Goal: Task Accomplishment & Management: Use online tool/utility

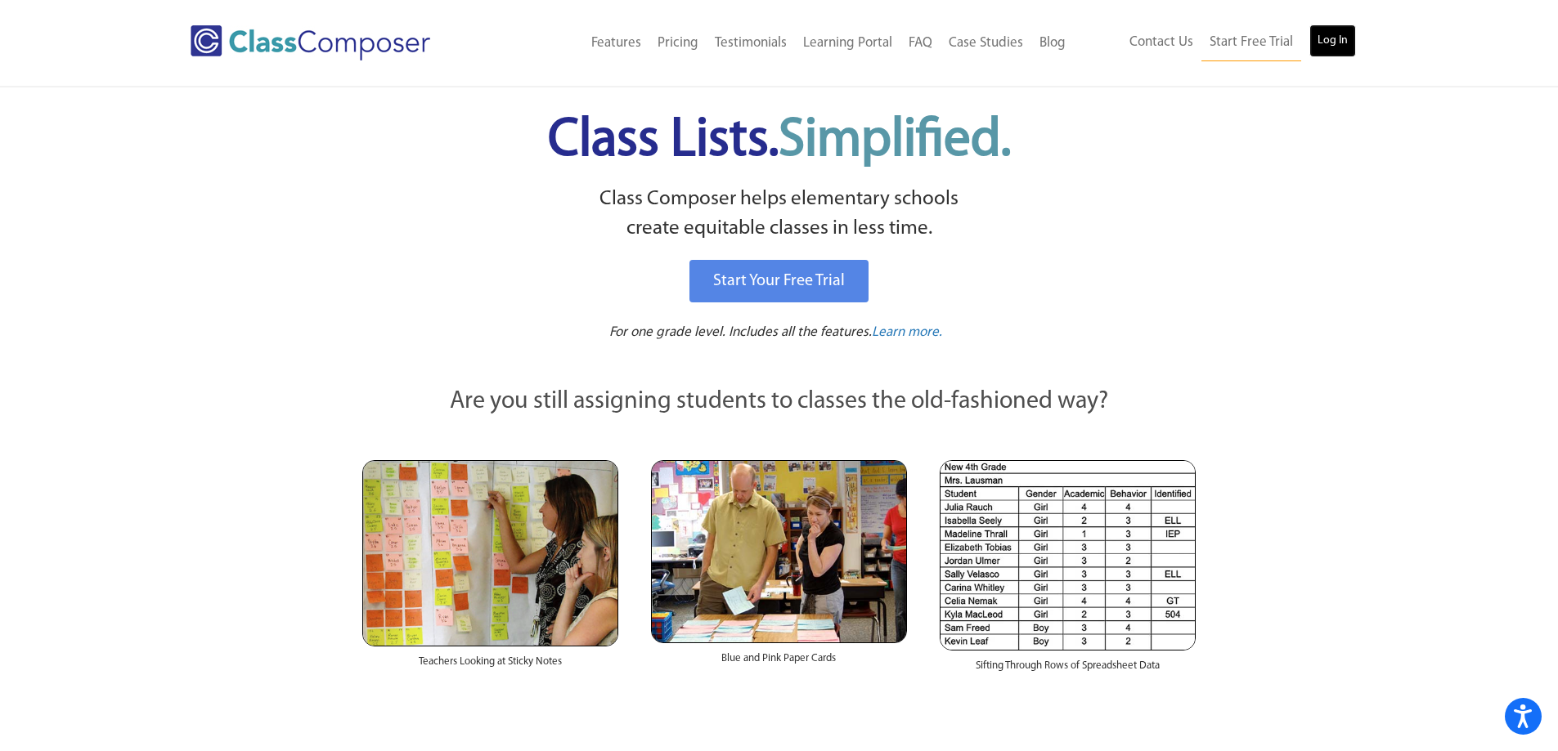
click at [1336, 41] on link "Log In" at bounding box center [1332, 41] width 47 height 33
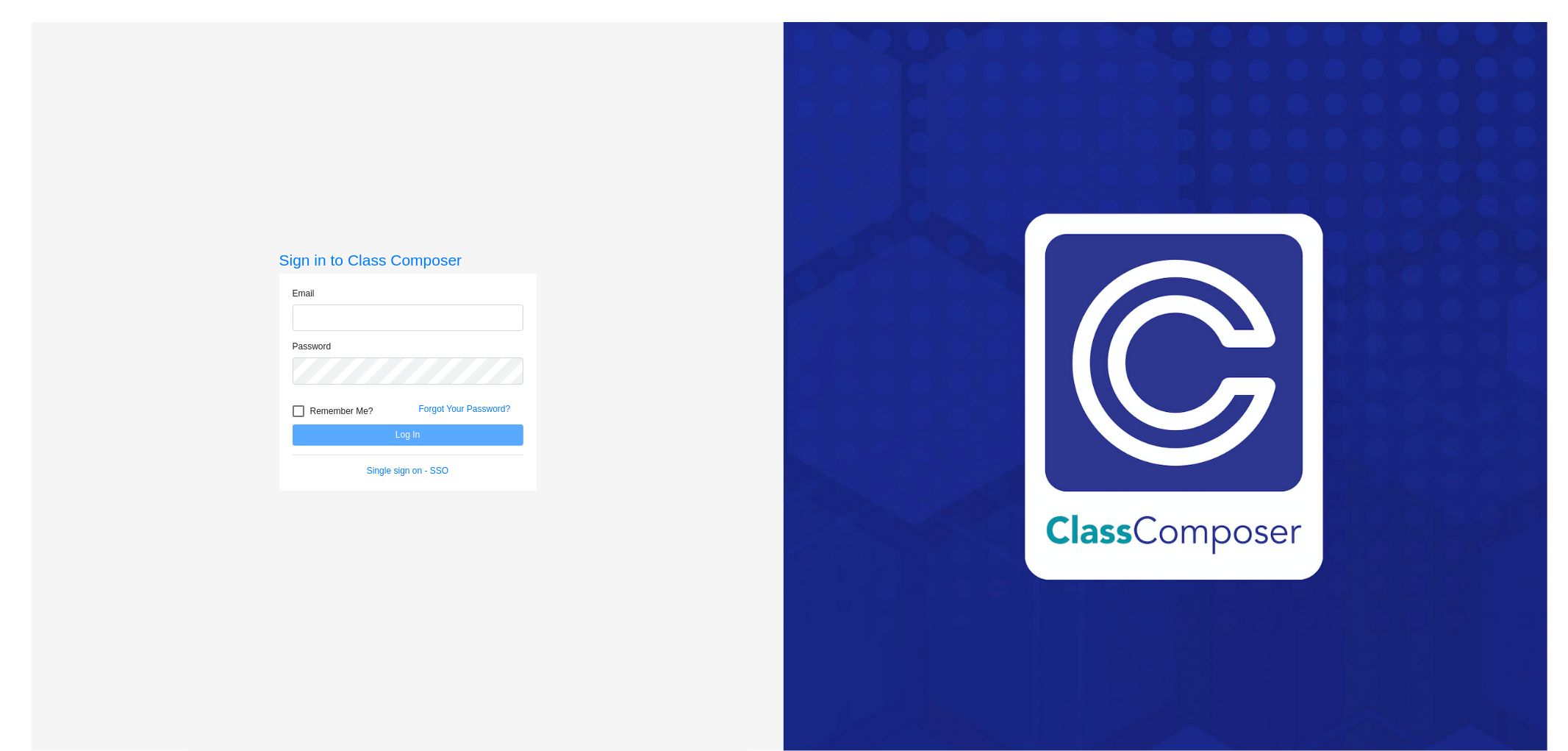
click at [447, 317] on input "email" at bounding box center [407, 318] width 231 height 27
type input "janelle_bradley@lkstevens.wednet.edu"
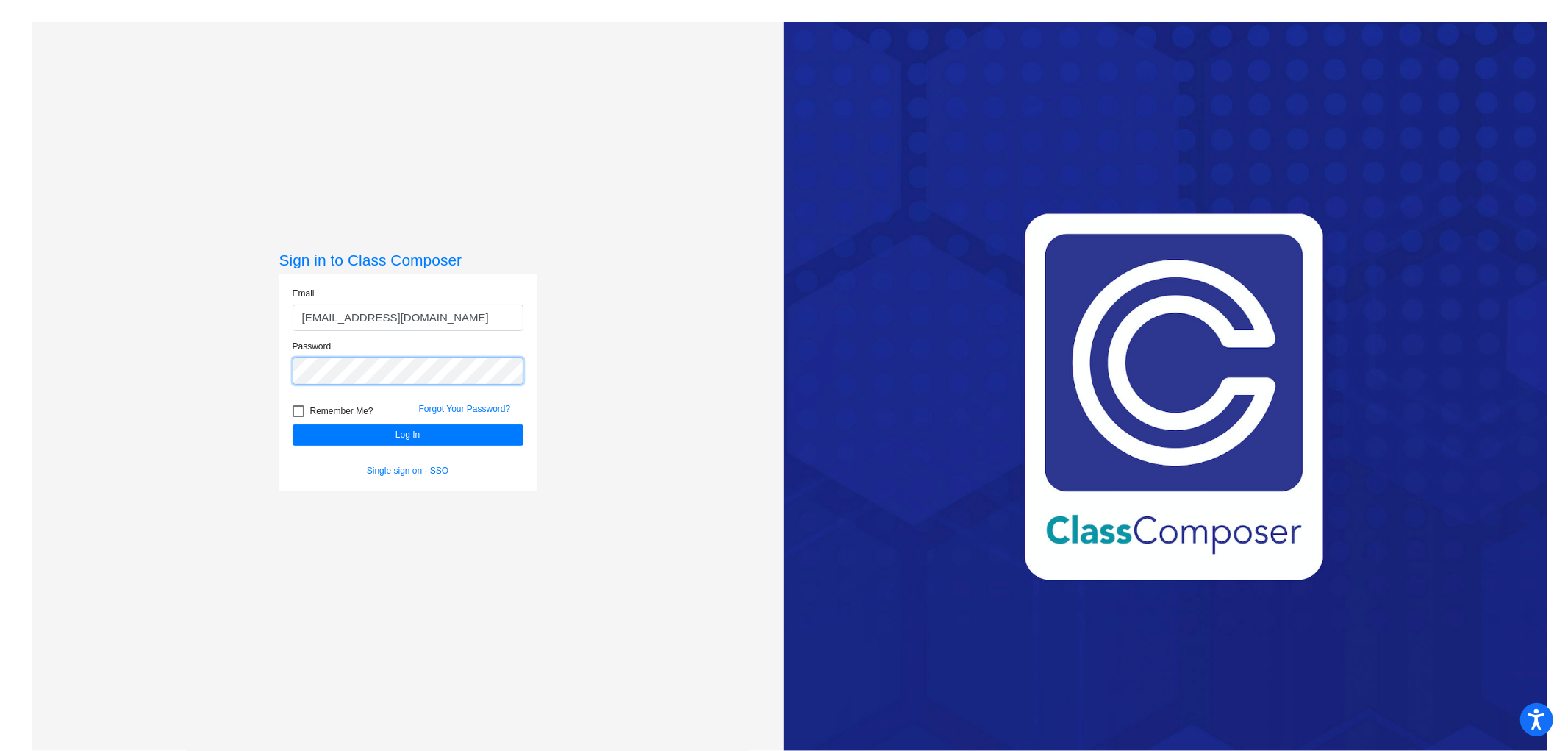
click at [292, 425] on button "Log In" at bounding box center [407, 435] width 231 height 22
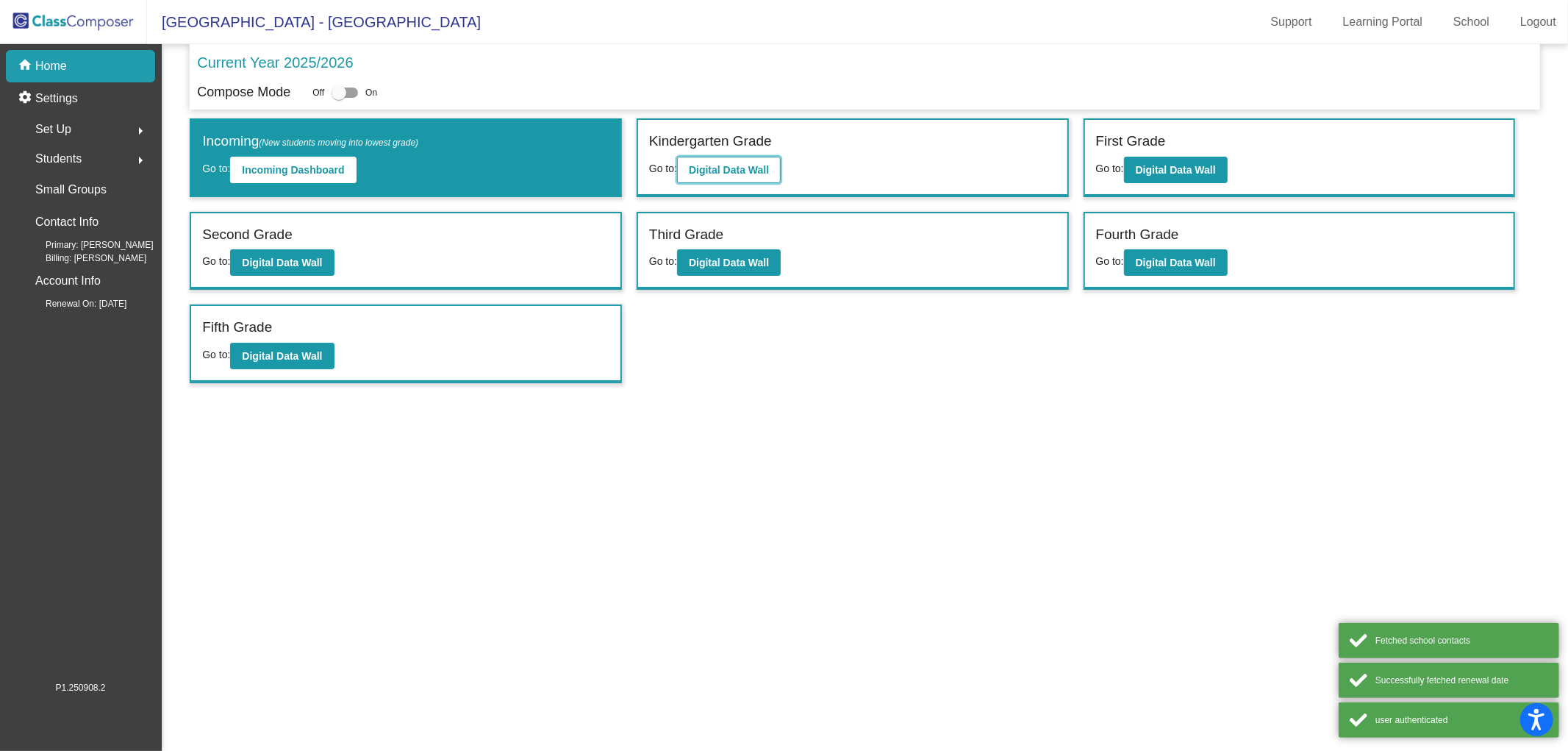
click at [729, 156] on button "Digital Data Wall" at bounding box center [728, 169] width 103 height 26
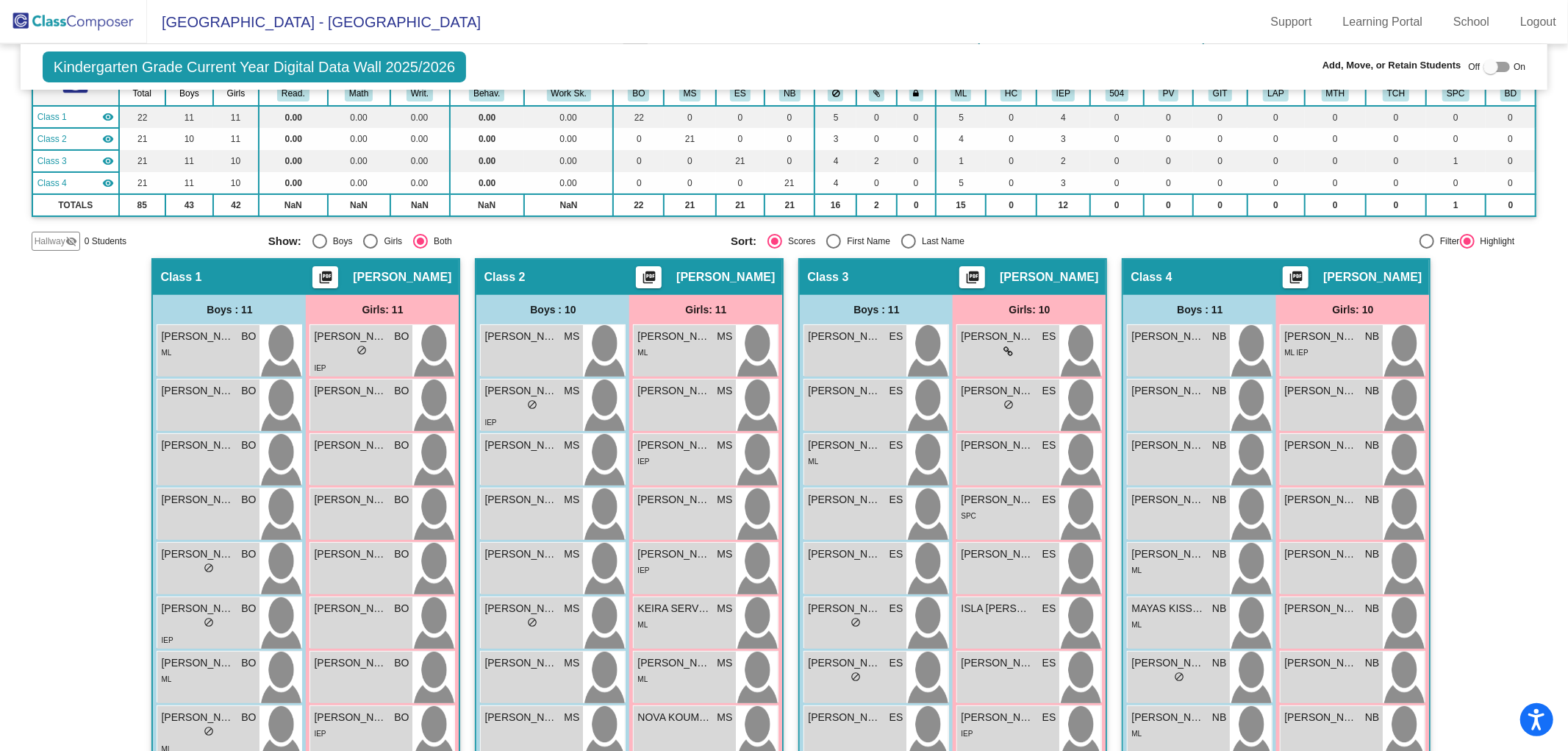
scroll to position [135, 0]
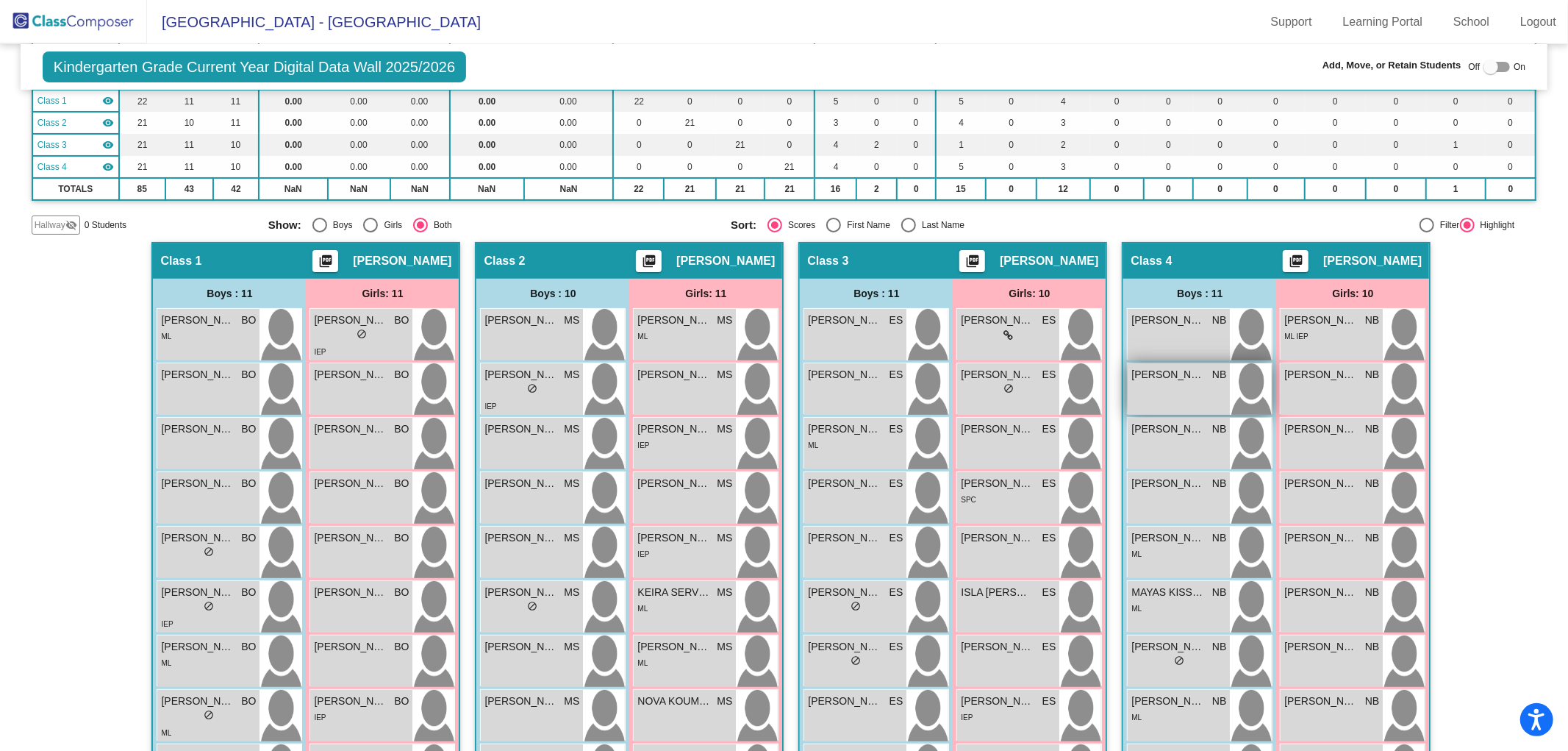
click at [1156, 412] on div "GAUTHAM MAHESCHANDRA NB lock do_not_disturb_alt" at bounding box center [1179, 389] width 102 height 51
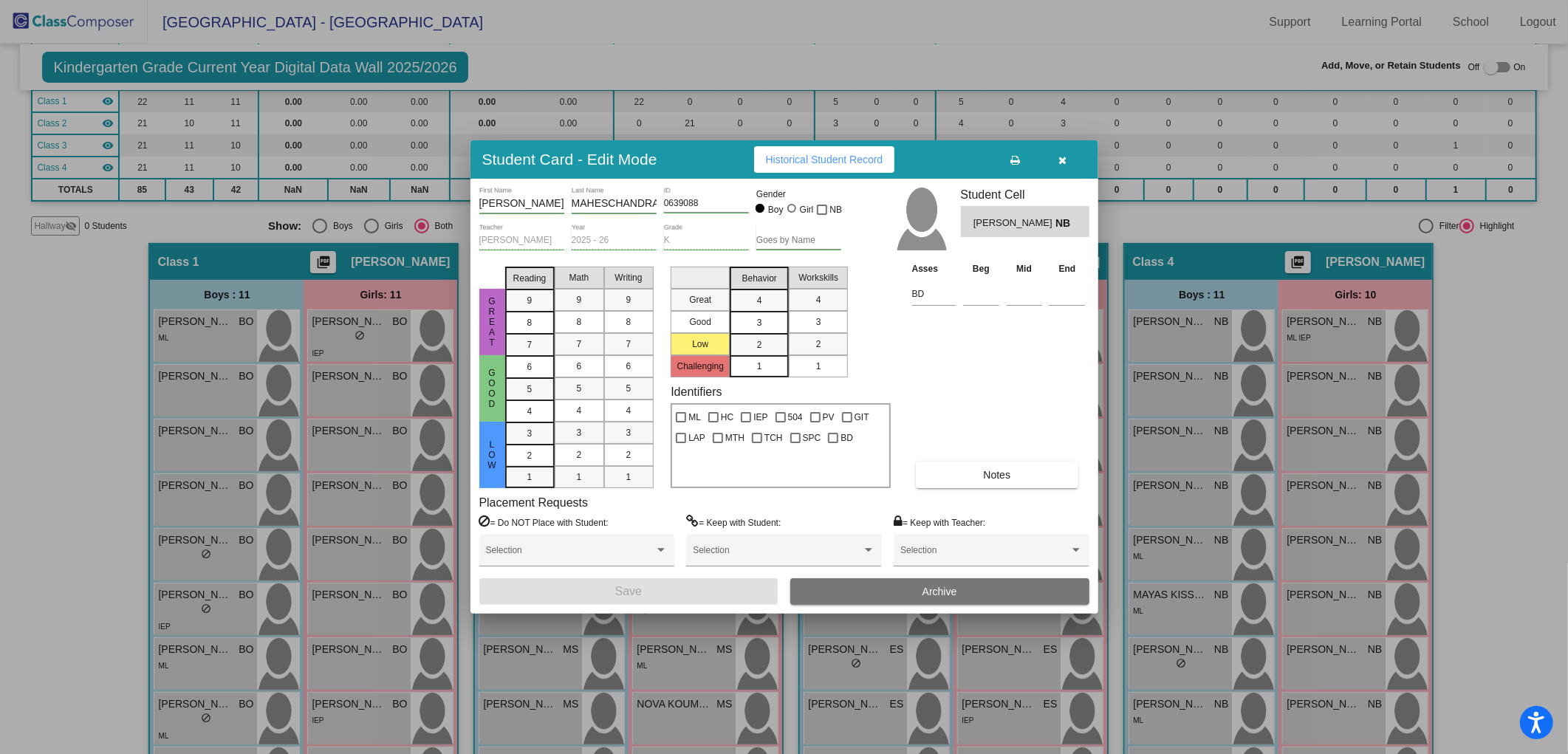
click at [1059, 163] on icon "button" at bounding box center [1062, 160] width 8 height 10
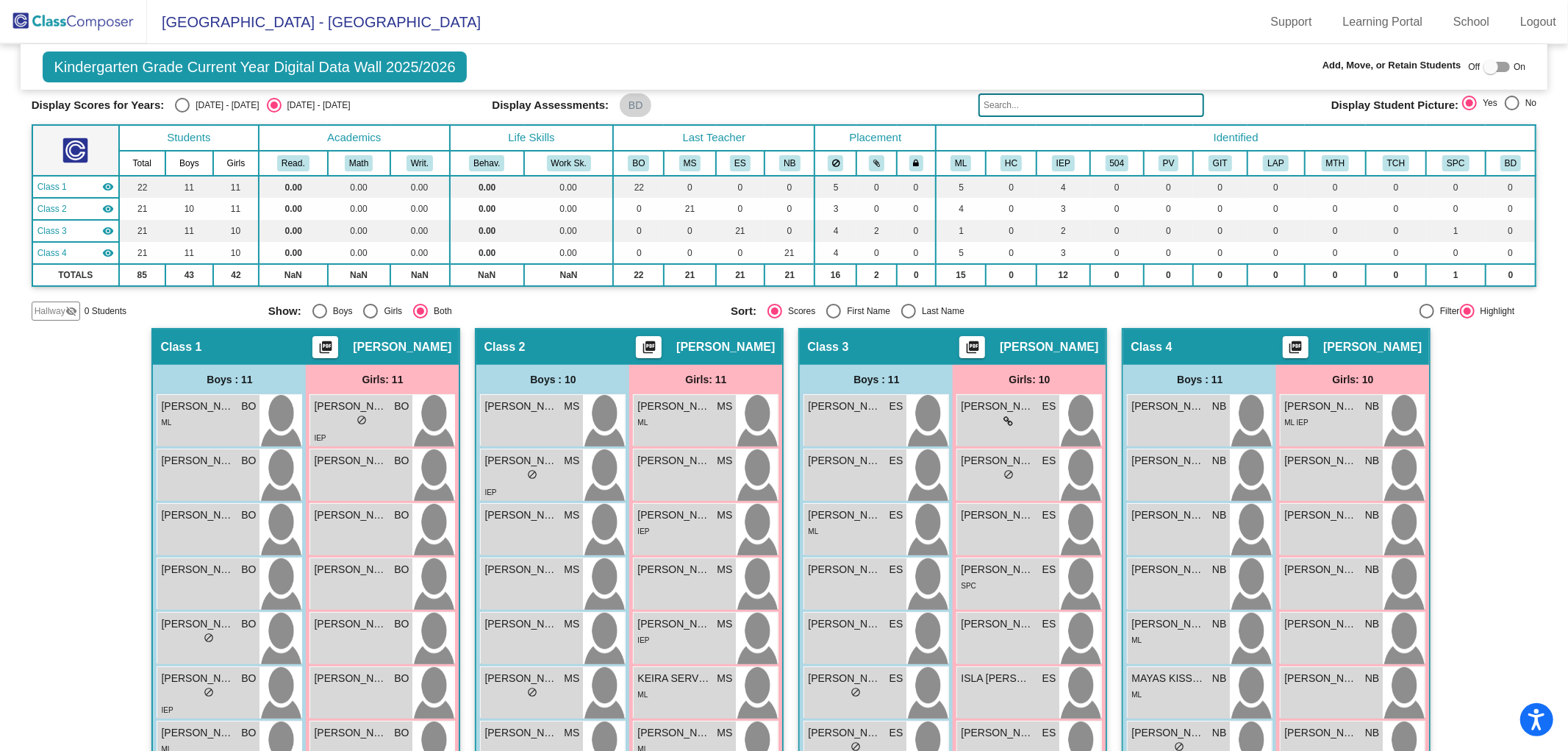
scroll to position [0, 0]
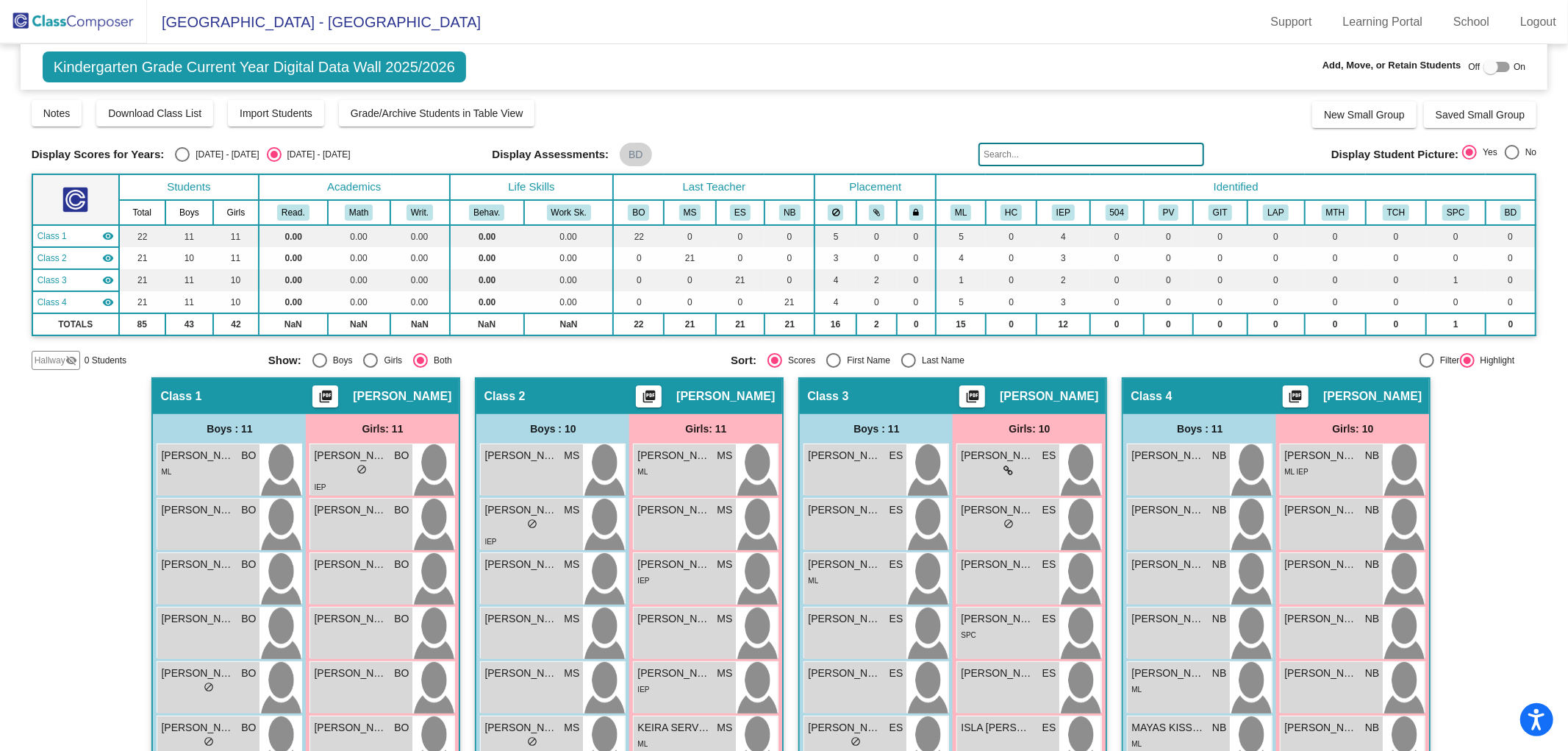
click at [185, 157] on div "Select an option" at bounding box center [183, 155] width 14 height 14
click at [183, 162] on input "2024 - 2025" at bounding box center [182, 162] width 1 height 1
radio input "true"
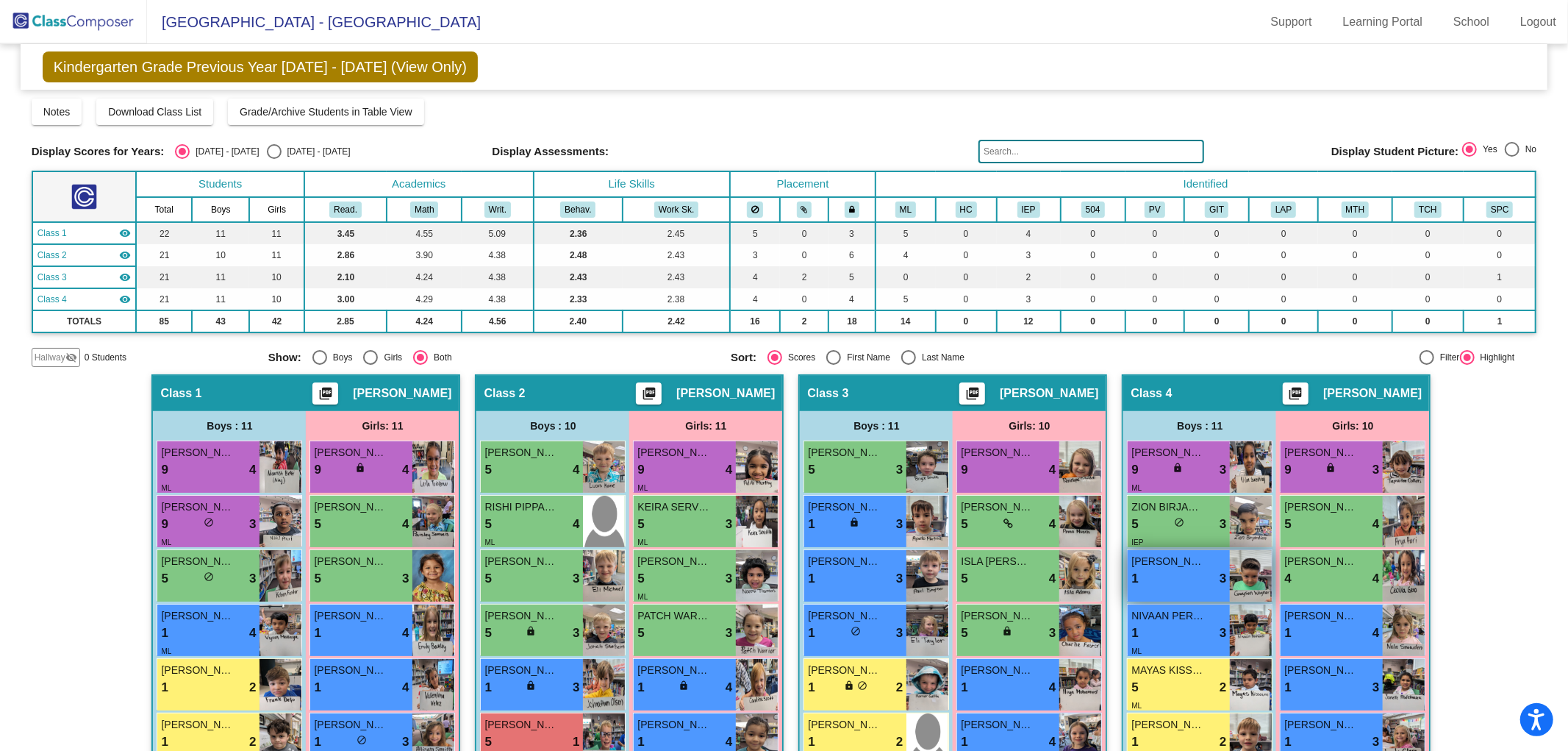
scroll to position [307, 0]
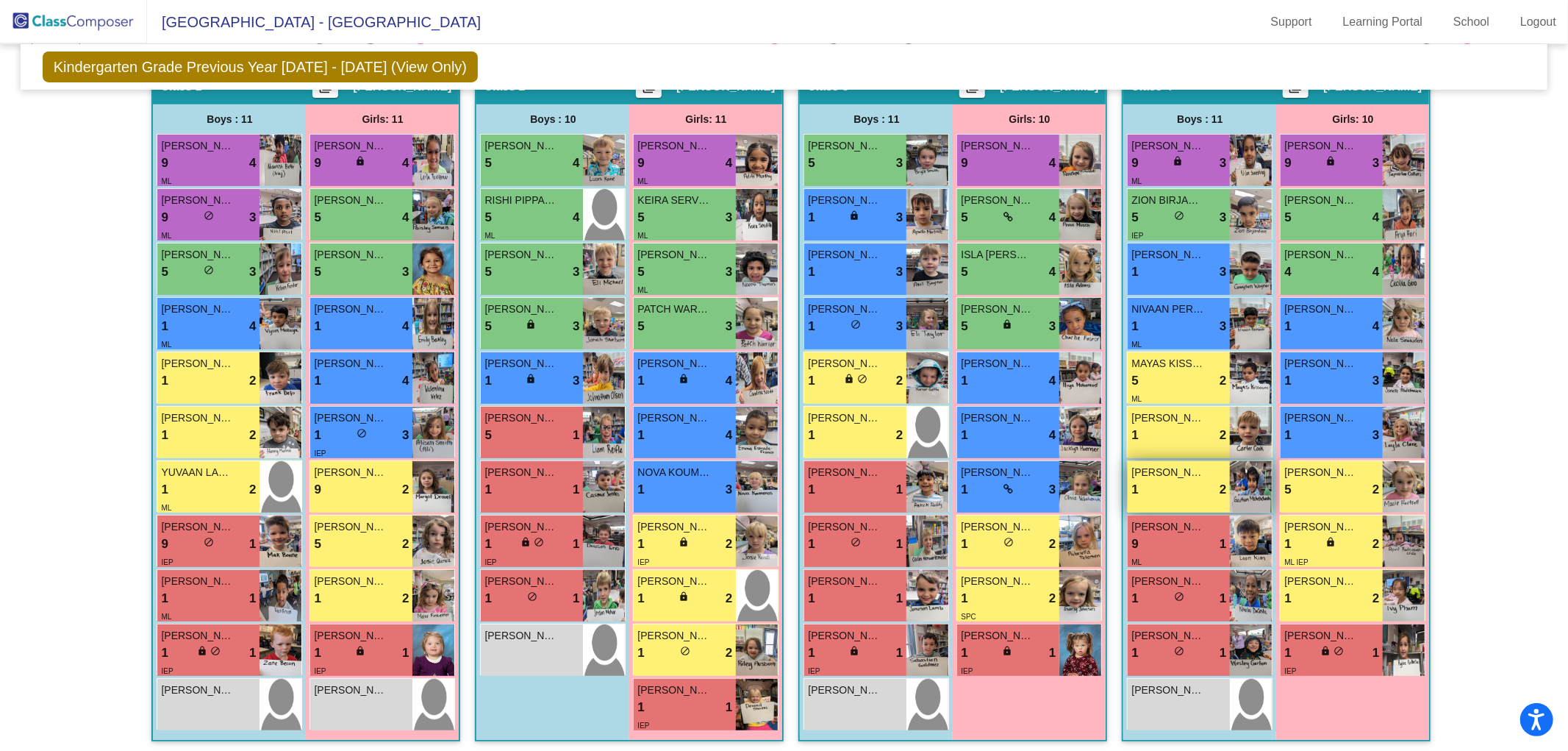
click at [1186, 495] on div "GAUTHAM MAHESCHANDRA 1 lock do_not_disturb_alt 2" at bounding box center [1179, 487] width 102 height 51
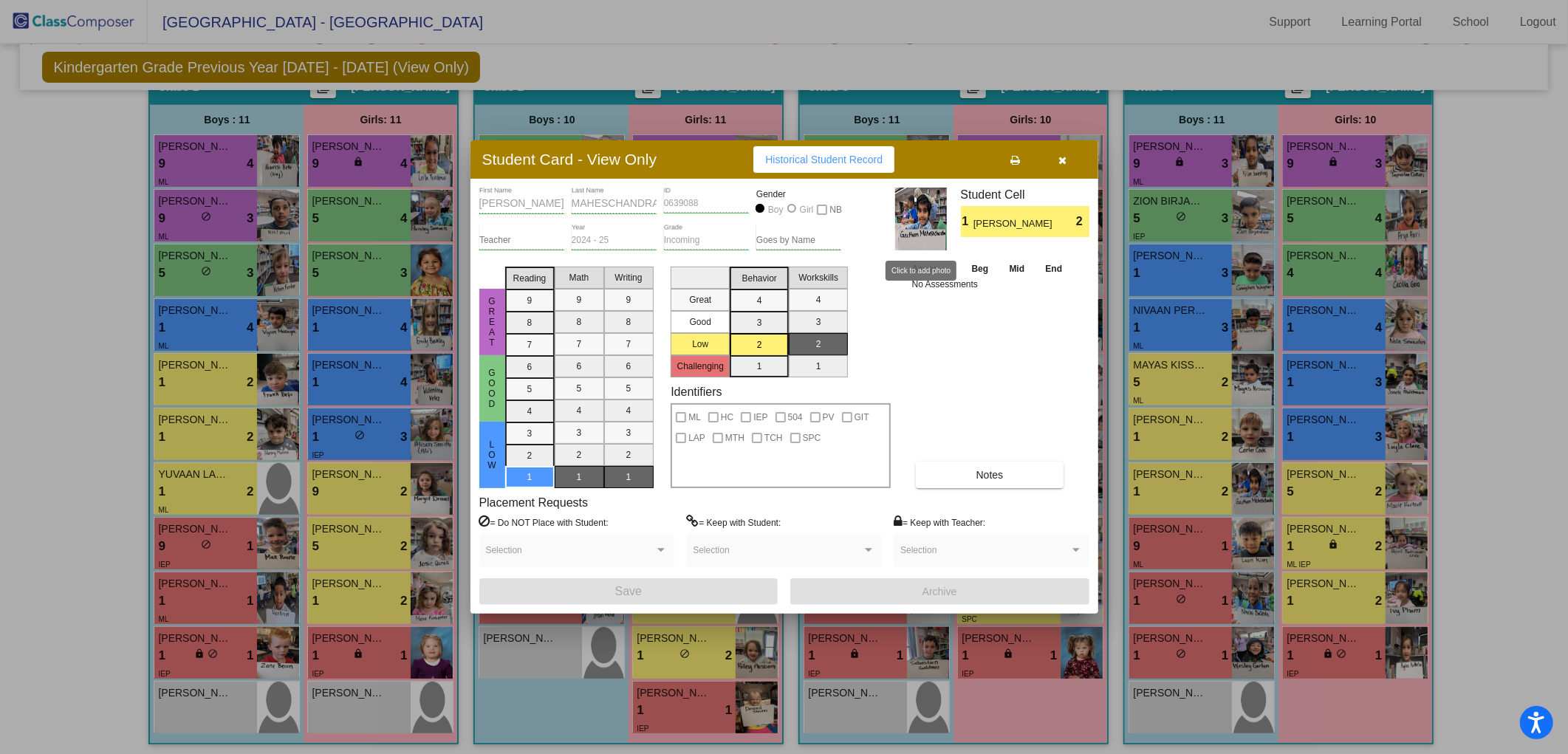
click at [923, 229] on img at bounding box center [920, 219] width 51 height 63
click at [1066, 155] on icon "button" at bounding box center [1062, 160] width 8 height 10
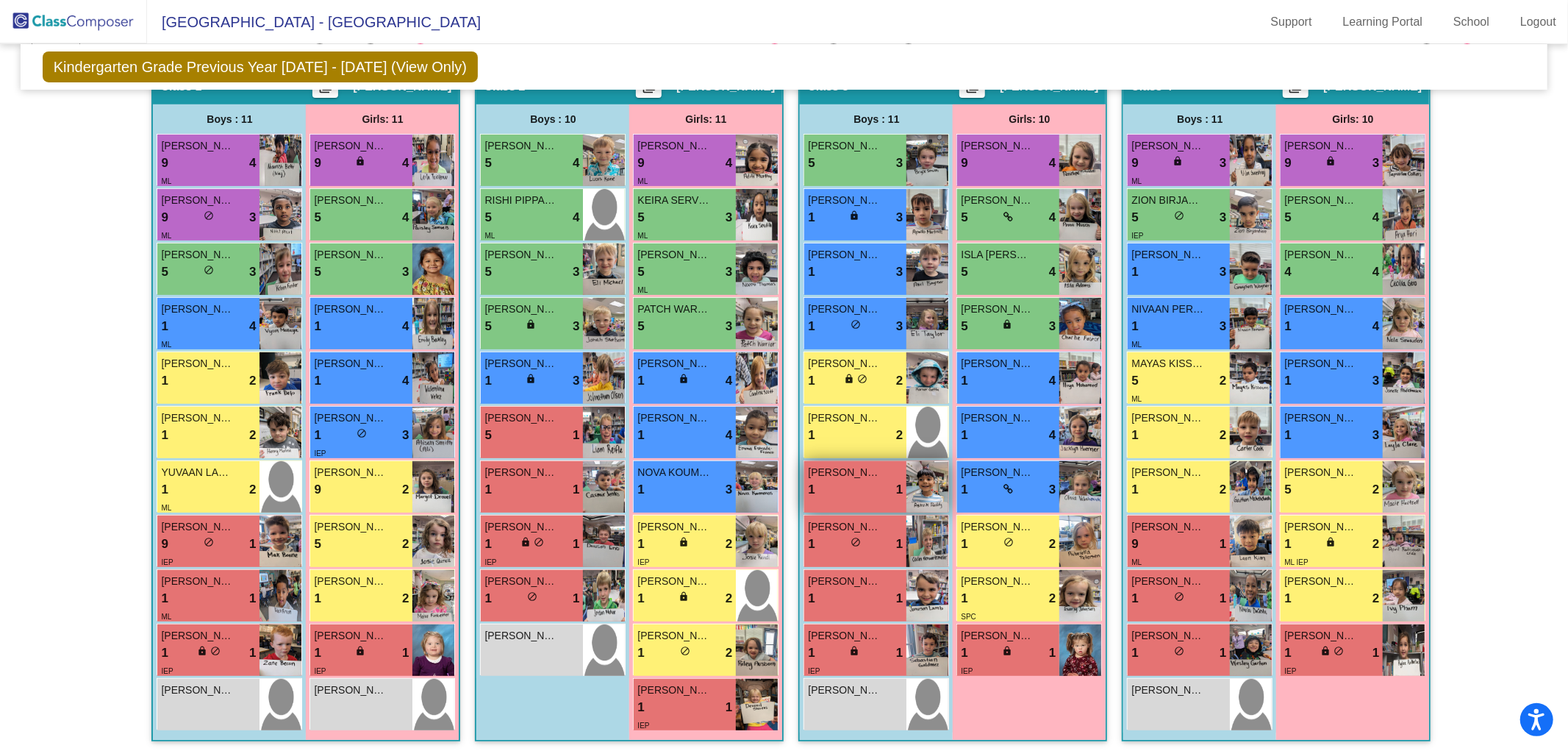
click at [869, 496] on div "ASHVIK THUMETI 1 lock do_not_disturb_alt 1" at bounding box center [856, 487] width 102 height 51
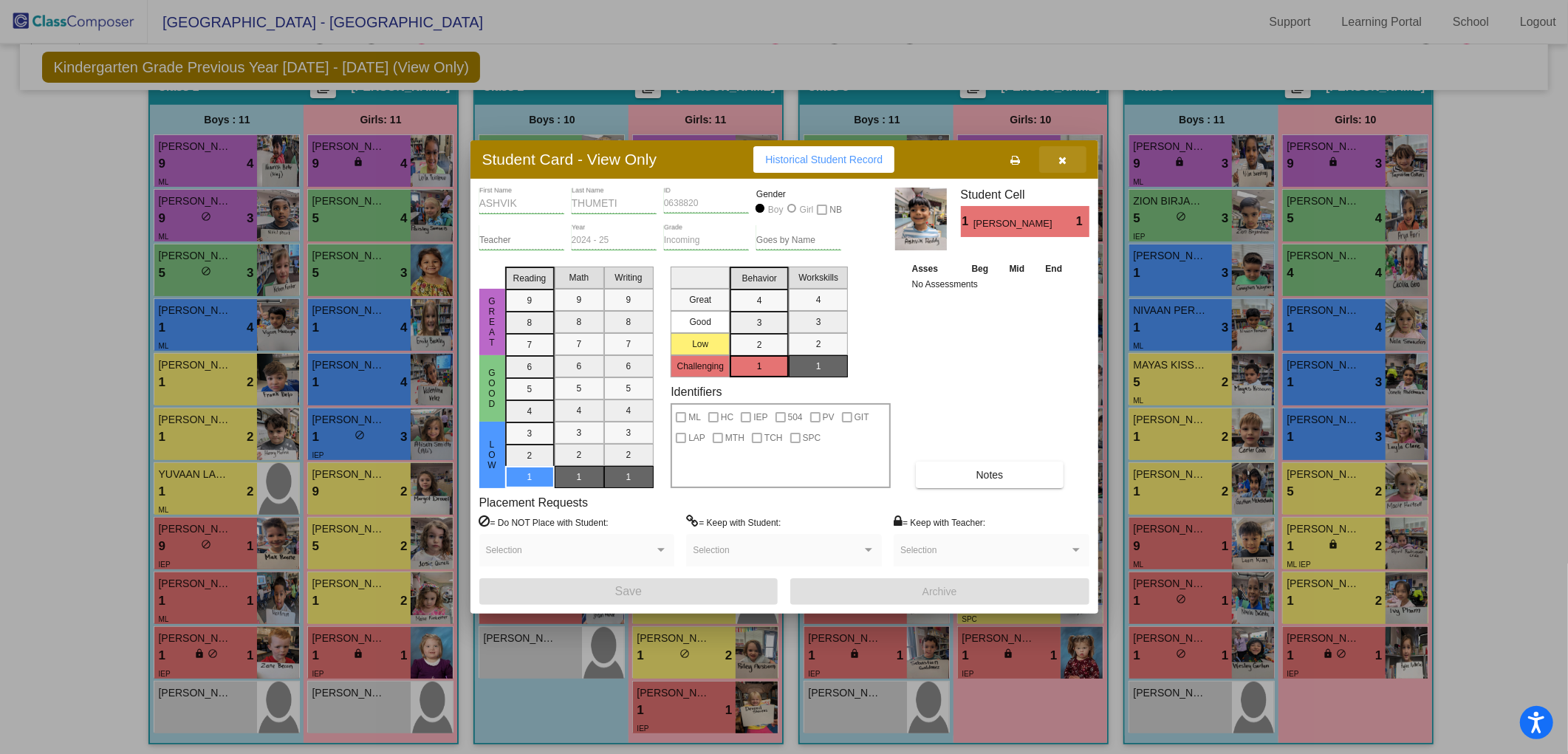
click at [1064, 160] on icon "button" at bounding box center [1062, 160] width 8 height 10
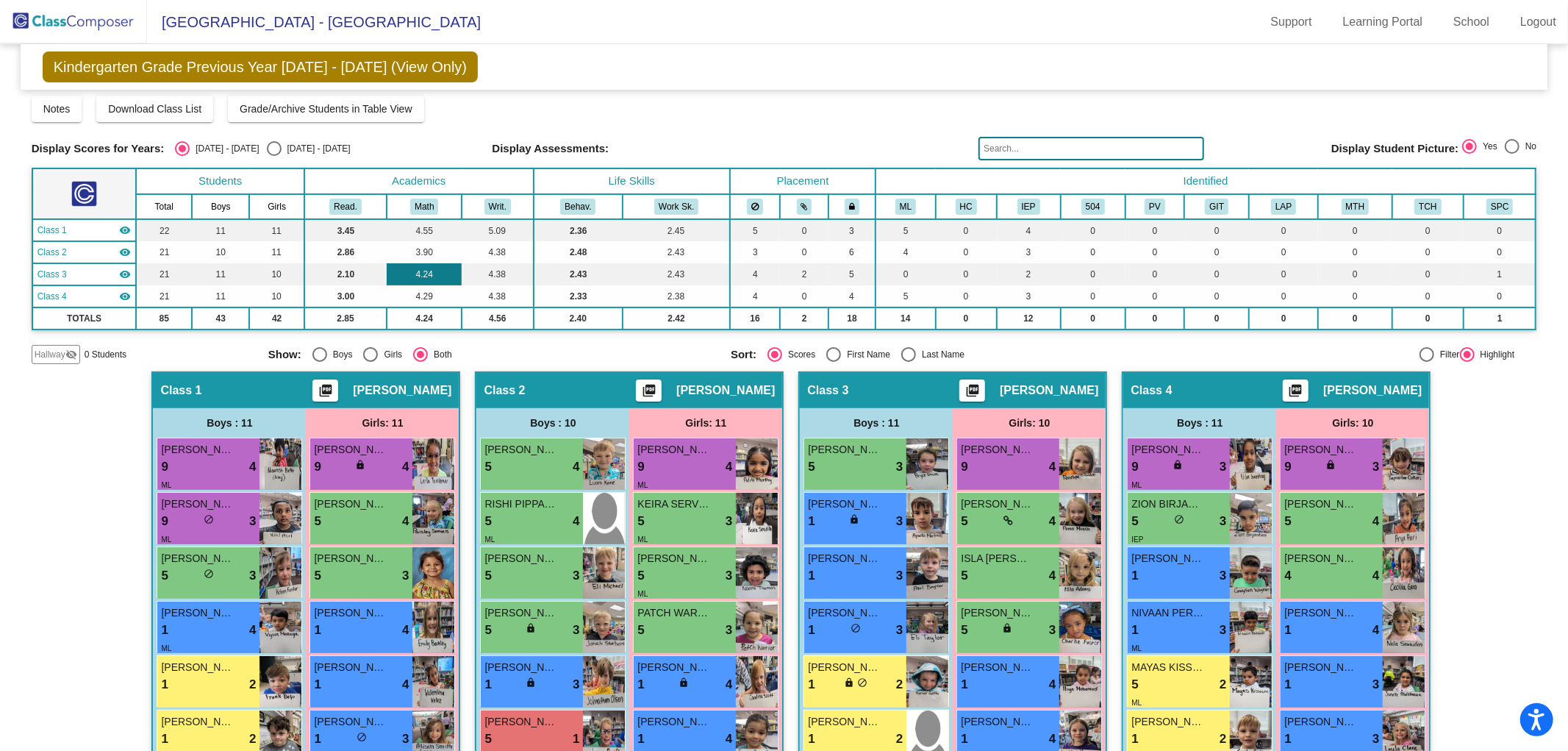
scroll to position [0, 0]
